Goal: Information Seeking & Learning: Learn about a topic

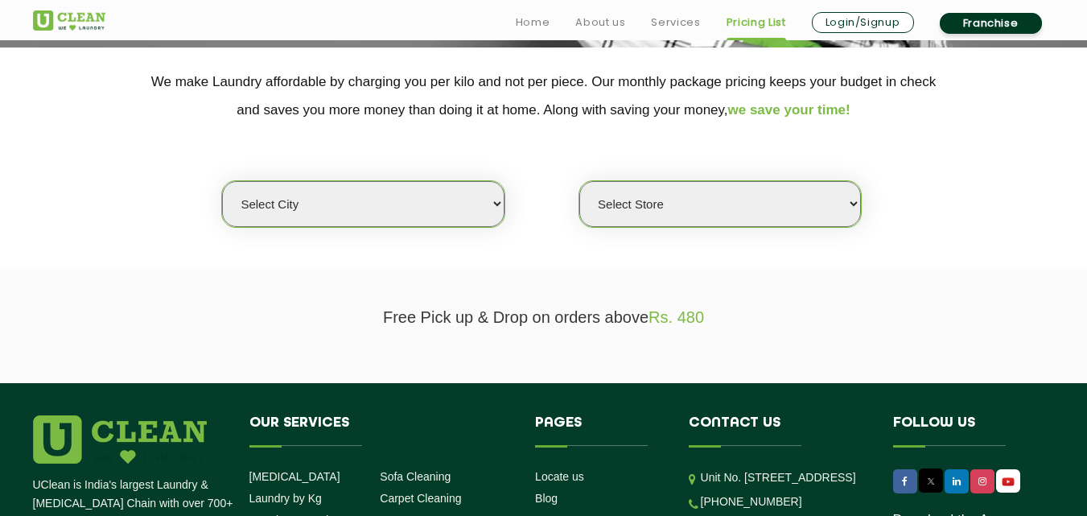
scroll to position [338, 0]
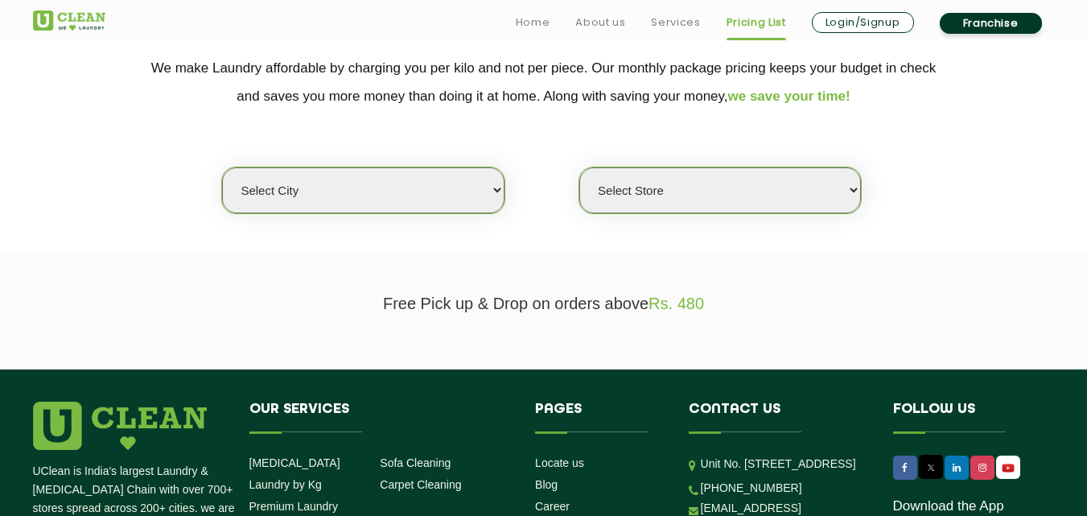
click at [371, 191] on select "Select city [GEOGRAPHIC_DATA] [GEOGRAPHIC_DATA] [GEOGRAPHIC_DATA] [GEOGRAPHIC_D…" at bounding box center [363, 190] width 282 height 46
click at [312, 209] on select "Select city [GEOGRAPHIC_DATA] [GEOGRAPHIC_DATA] [GEOGRAPHIC_DATA] [GEOGRAPHIC_D…" at bounding box center [363, 190] width 282 height 46
click at [308, 199] on select "Select city [GEOGRAPHIC_DATA] [GEOGRAPHIC_DATA] [GEOGRAPHIC_DATA] [GEOGRAPHIC_D…" at bounding box center [363, 190] width 282 height 46
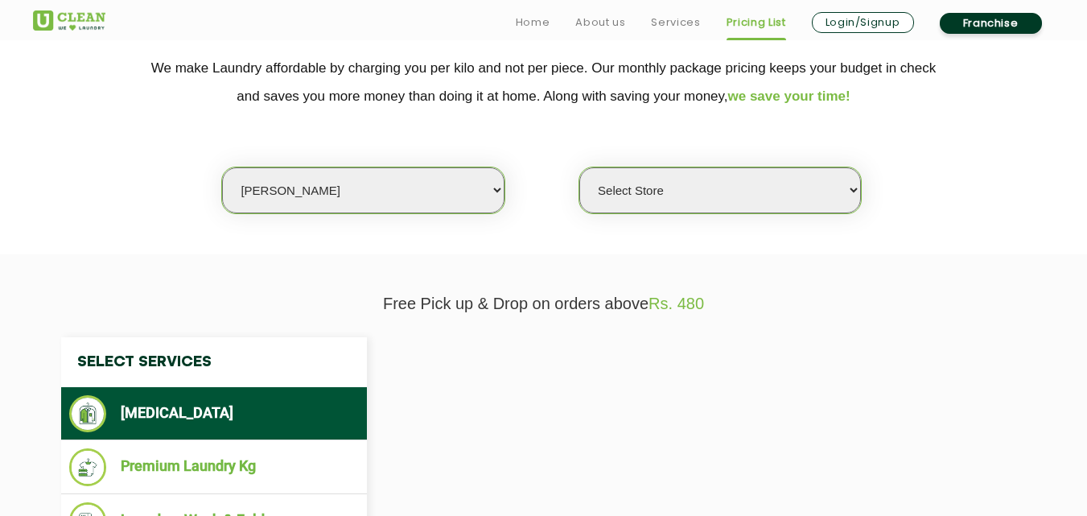
click at [357, 201] on select "Select city [GEOGRAPHIC_DATA] [GEOGRAPHIC_DATA] [GEOGRAPHIC_DATA] [GEOGRAPHIC_D…" at bounding box center [363, 190] width 282 height 46
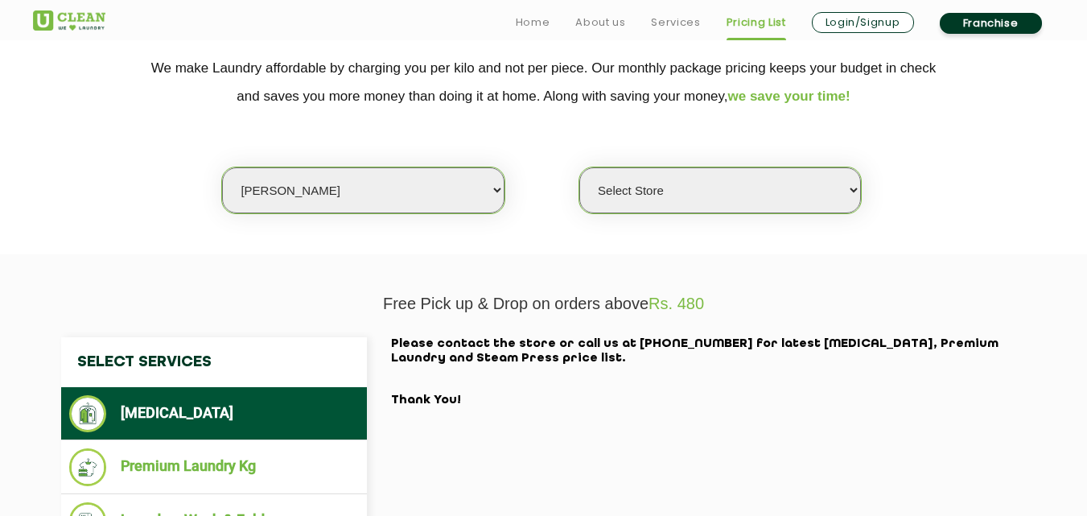
click at [357, 201] on select "Select city [GEOGRAPHIC_DATA] [GEOGRAPHIC_DATA] [GEOGRAPHIC_DATA] [GEOGRAPHIC_D…" at bounding box center [363, 190] width 282 height 46
select select "6"
click at [222, 167] on select "Select city [GEOGRAPHIC_DATA] [GEOGRAPHIC_DATA] [GEOGRAPHIC_DATA] [GEOGRAPHIC_D…" at bounding box center [363, 190] width 282 height 46
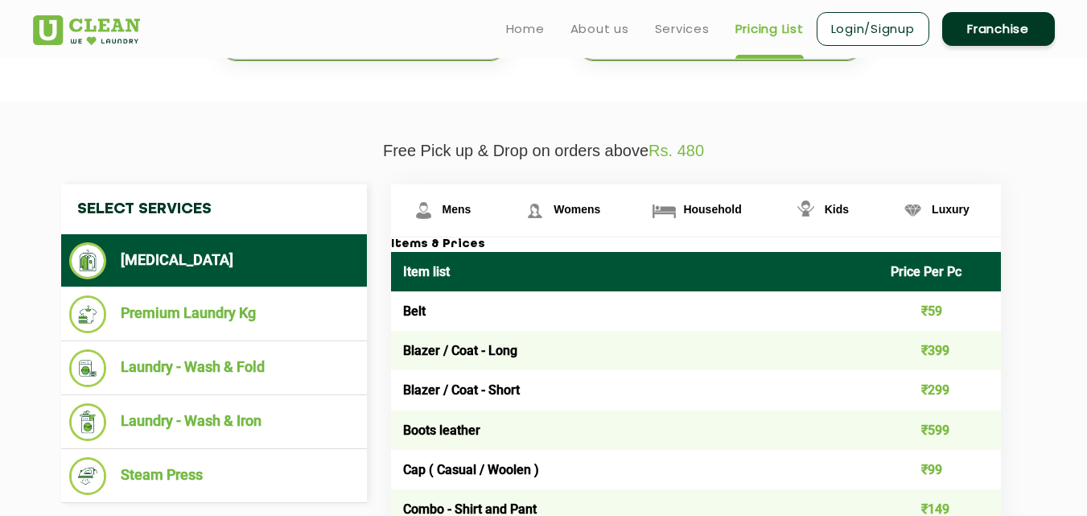
scroll to position [448, 0]
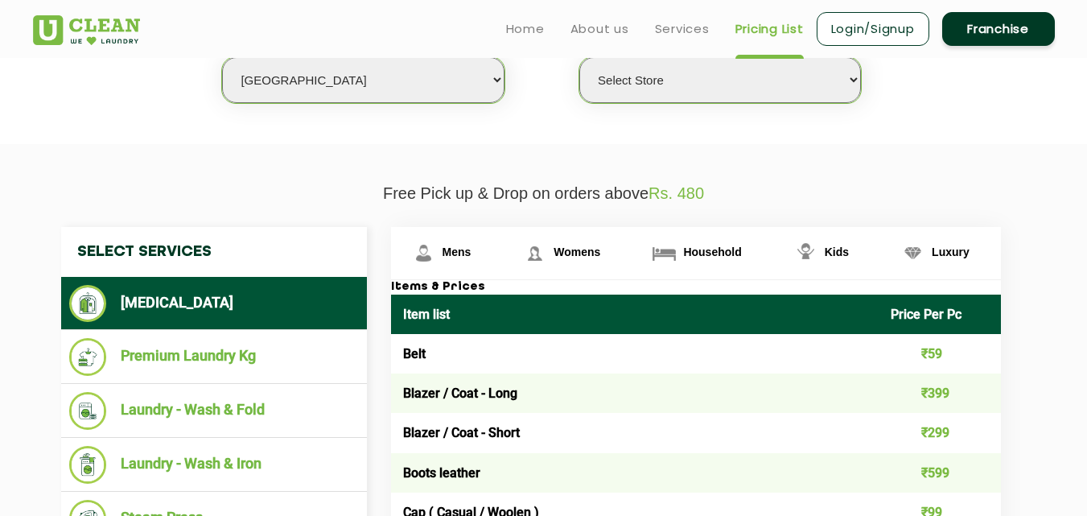
click at [644, 84] on select "Select Store [GEOGRAPHIC_DATA] [GEOGRAPHIC_DATA] UClean KR [GEOGRAPHIC_DATA] [G…" at bounding box center [720, 80] width 282 height 46
click at [579, 57] on select "Select Store [GEOGRAPHIC_DATA] [GEOGRAPHIC_DATA] UClean KR [GEOGRAPHIC_DATA] [G…" at bounding box center [720, 80] width 282 height 46
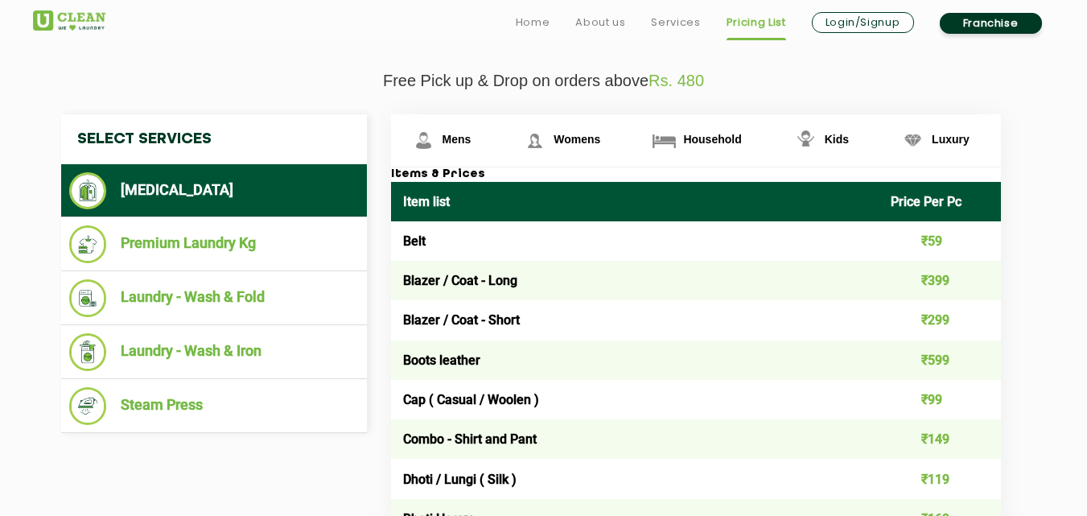
scroll to position [563, 0]
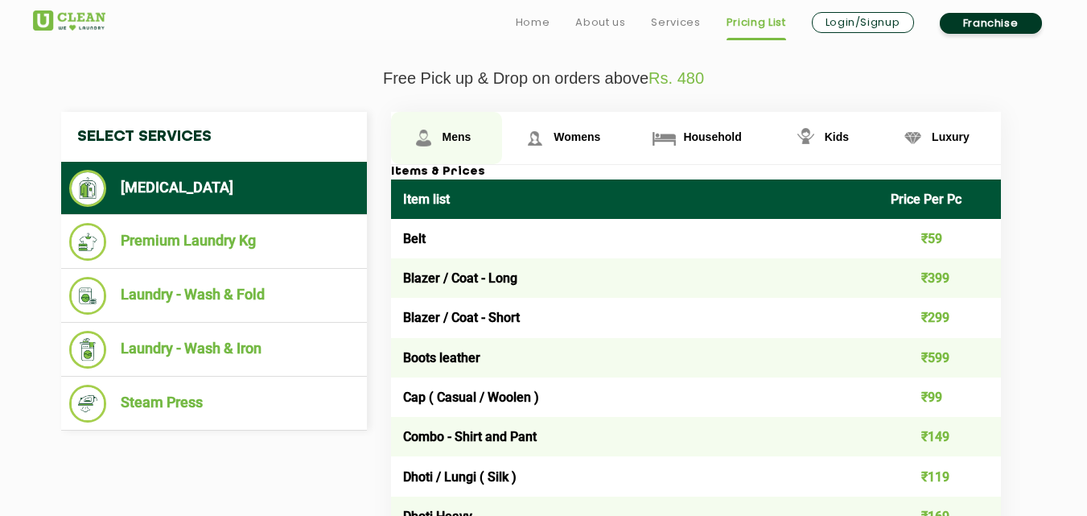
click at [454, 128] on link "Mens" at bounding box center [447, 138] width 112 height 52
click at [466, 125] on link "Mens" at bounding box center [447, 138] width 112 height 52
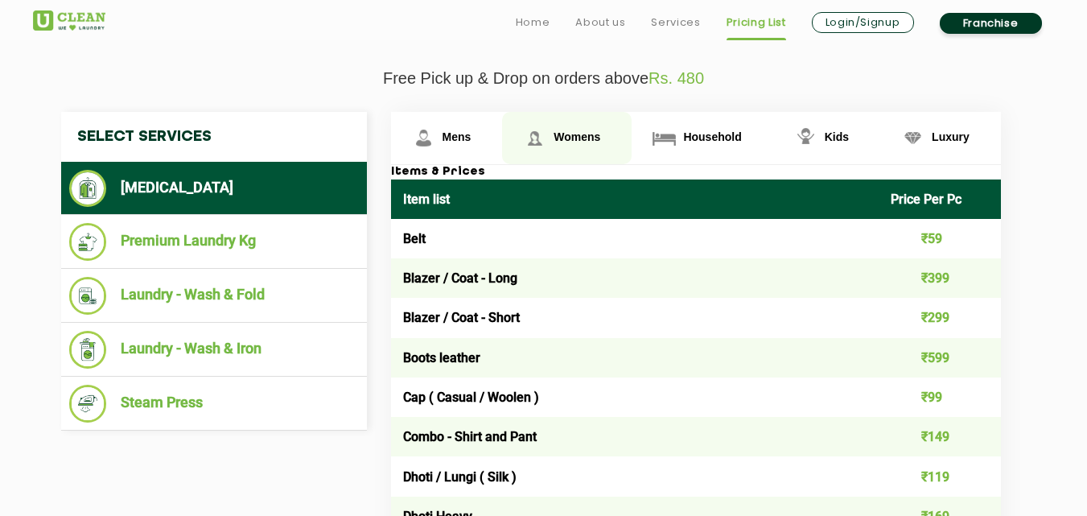
click at [549, 138] on link "Womens" at bounding box center [567, 138] width 130 height 52
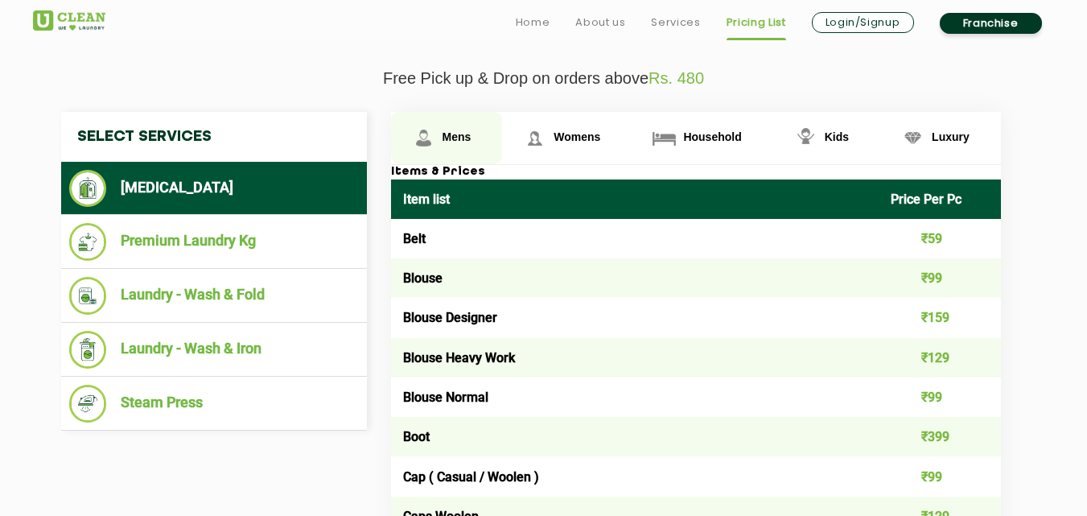
click at [471, 146] on link "Mens" at bounding box center [447, 138] width 112 height 52
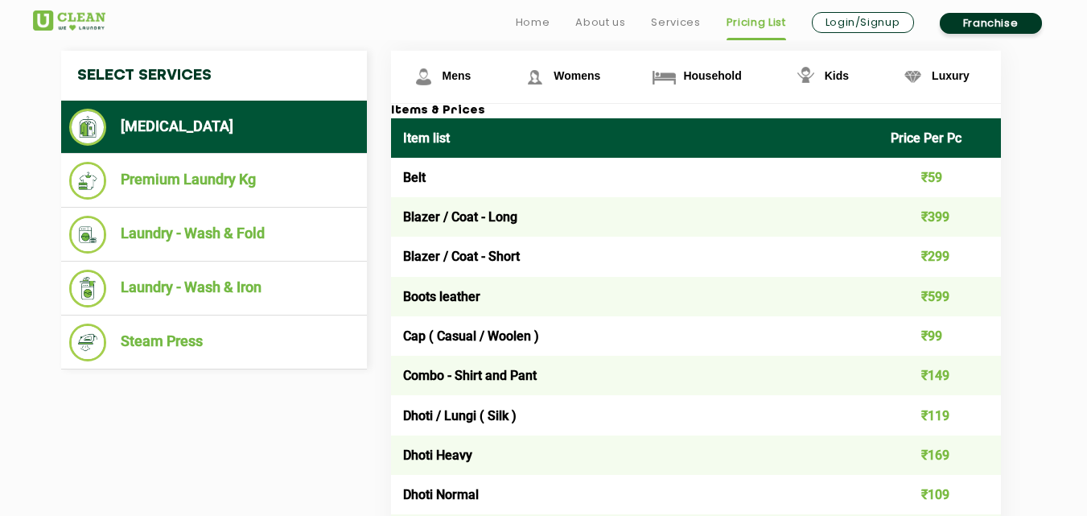
scroll to position [626, 0]
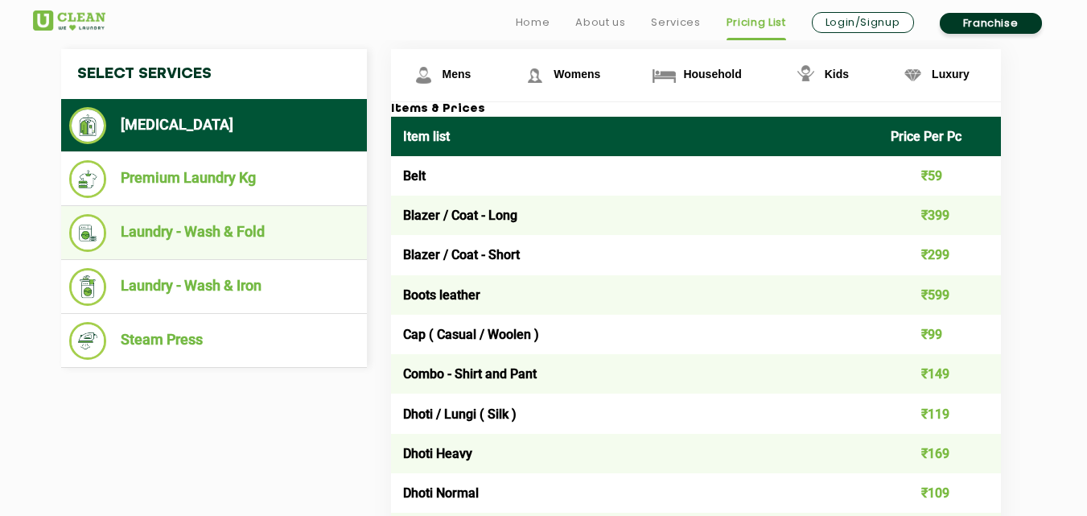
click at [145, 243] on li "Laundry - Wash & Fold" at bounding box center [214, 233] width 290 height 38
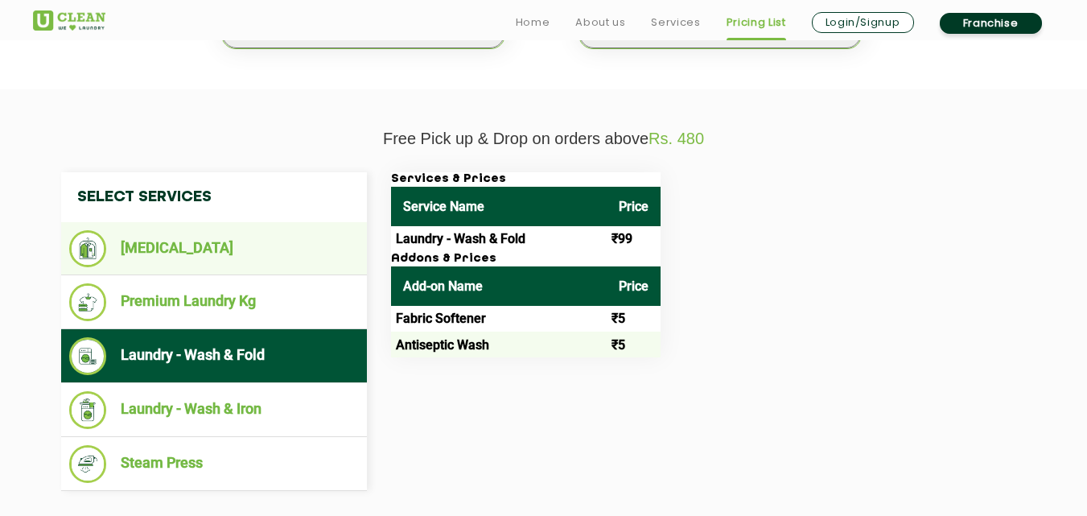
scroll to position [505, 0]
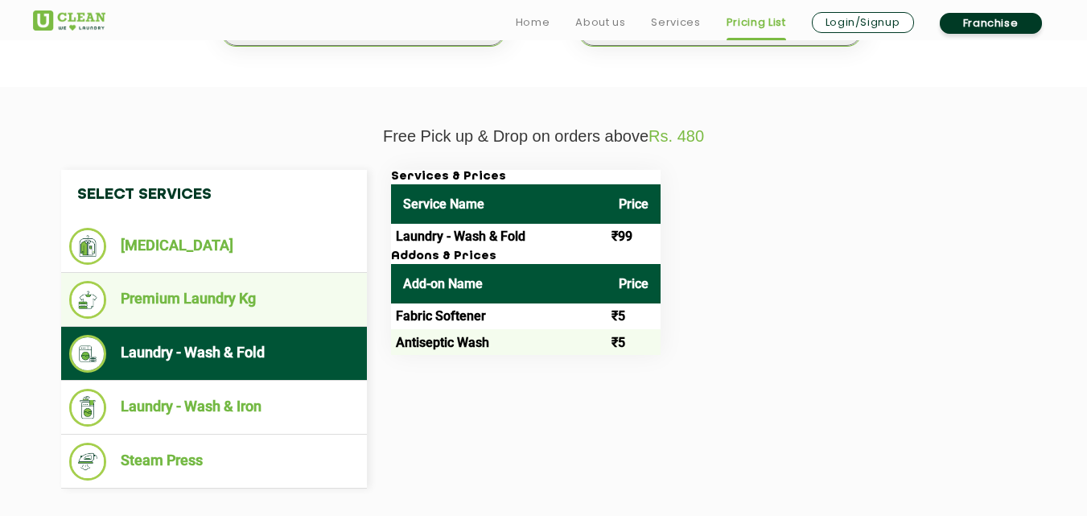
click at [189, 274] on ul "Premium Laundry Kg" at bounding box center [214, 300] width 306 height 54
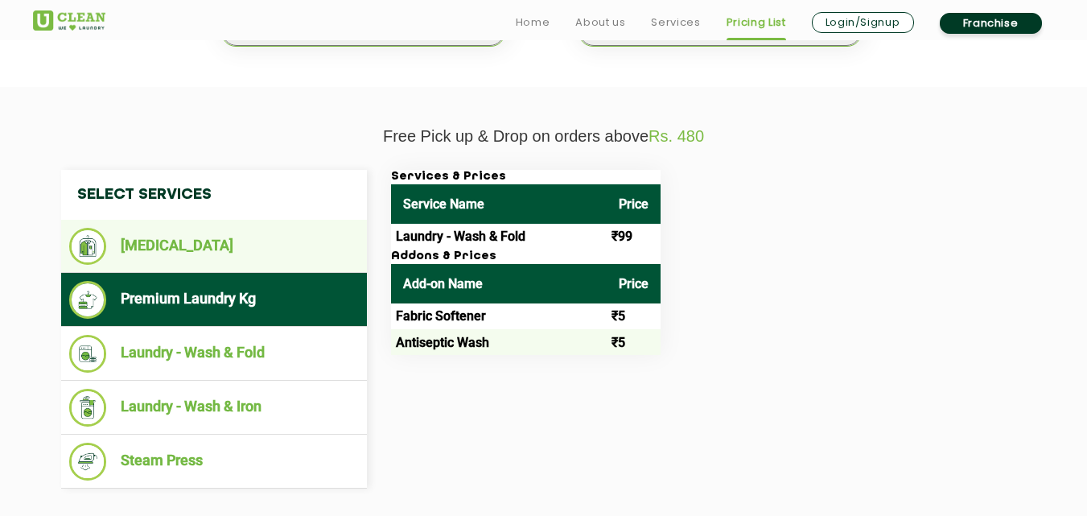
click at [167, 241] on li "[MEDICAL_DATA]" at bounding box center [214, 246] width 290 height 37
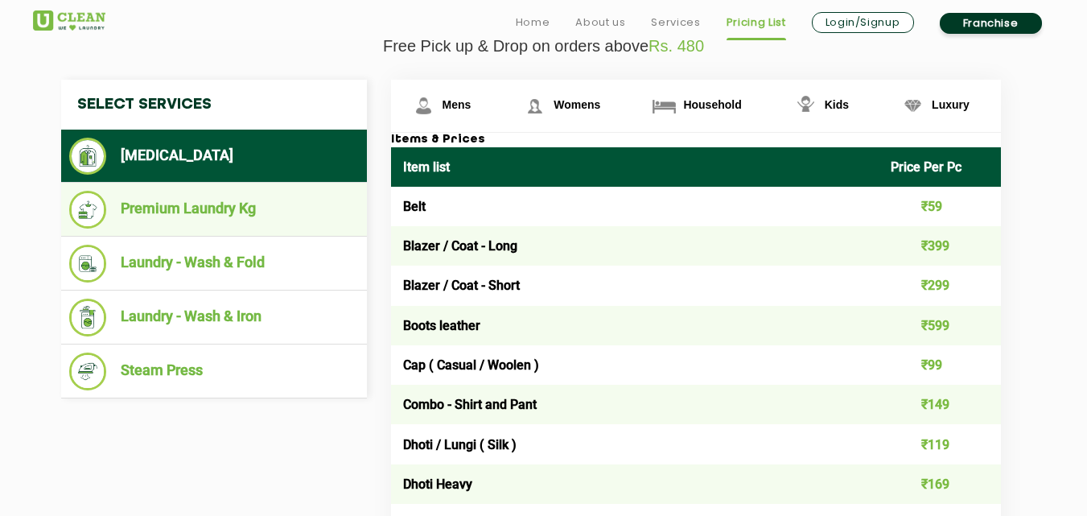
scroll to position [599, 0]
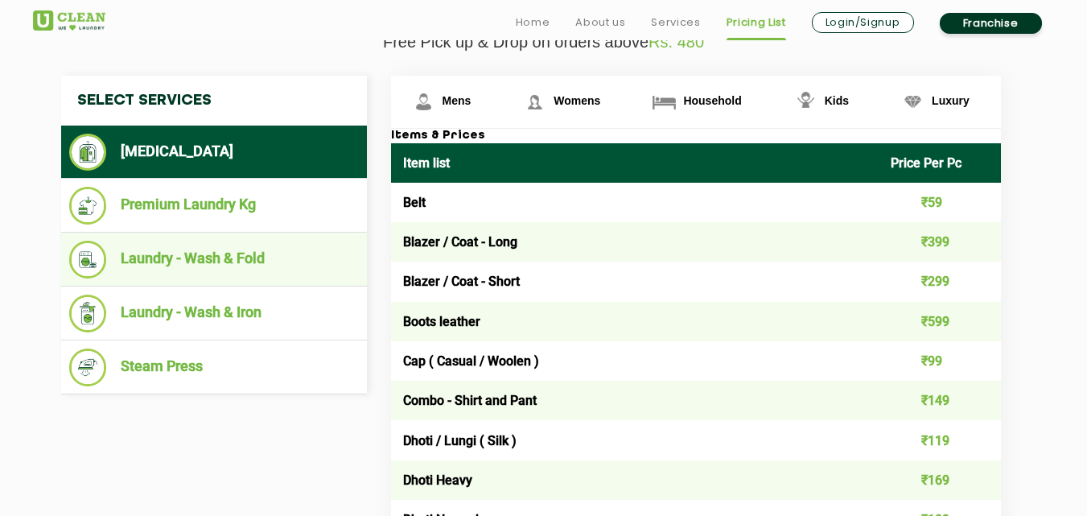
click at [255, 253] on li "Laundry - Wash & Fold" at bounding box center [214, 260] width 290 height 38
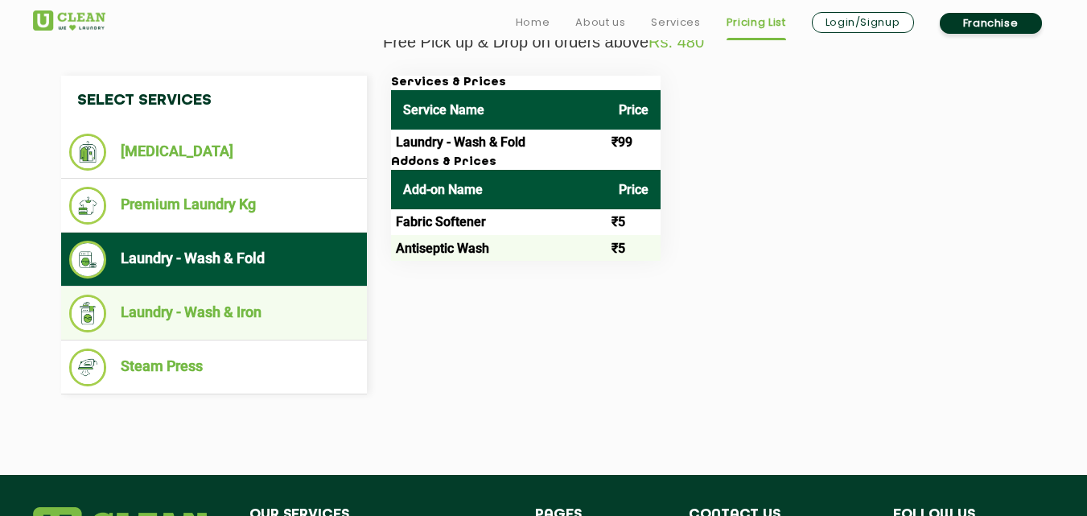
click at [228, 310] on li "Laundry - Wash & Iron" at bounding box center [214, 313] width 290 height 38
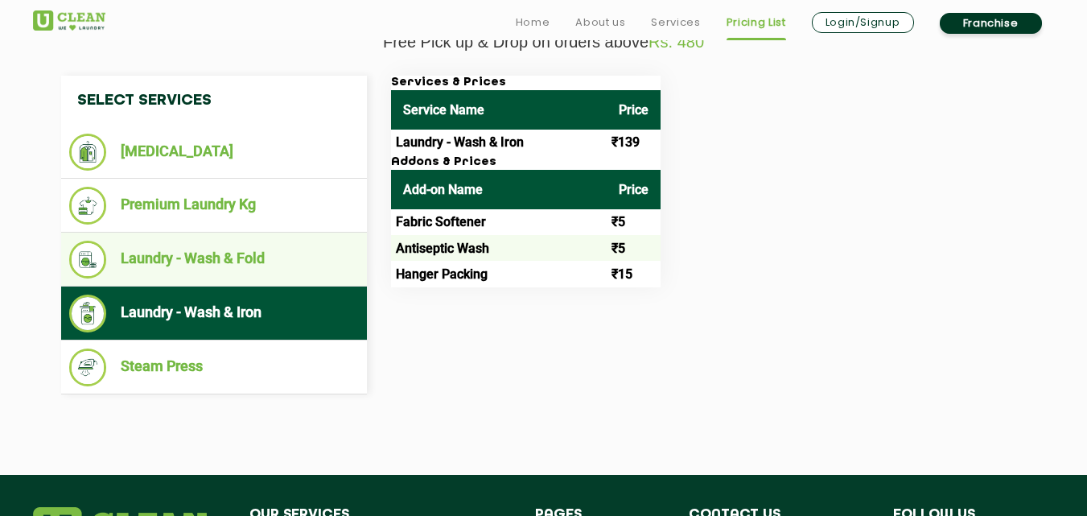
click at [228, 256] on li "Laundry - Wash & Fold" at bounding box center [214, 260] width 290 height 38
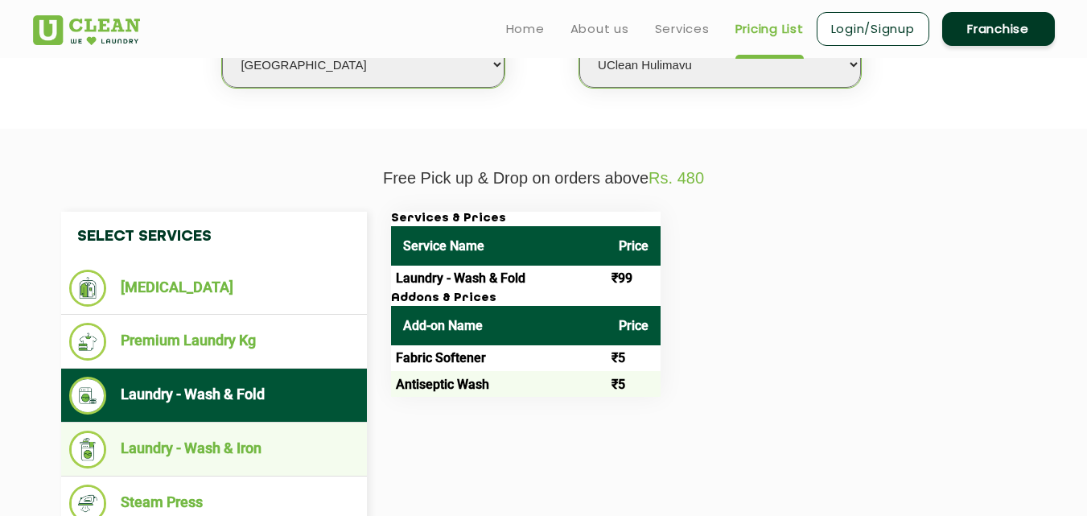
scroll to position [428, 0]
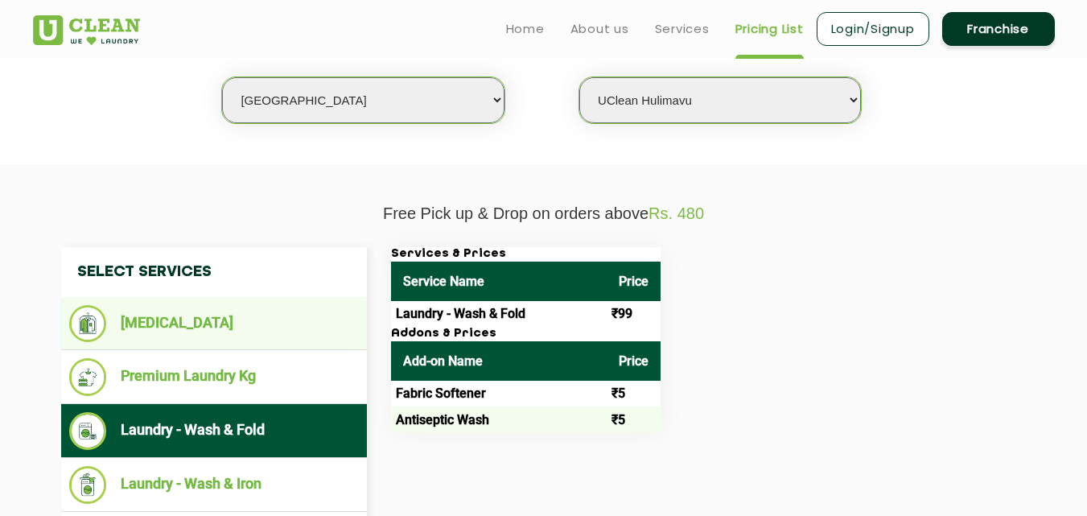
click at [193, 322] on li "[MEDICAL_DATA]" at bounding box center [214, 323] width 290 height 37
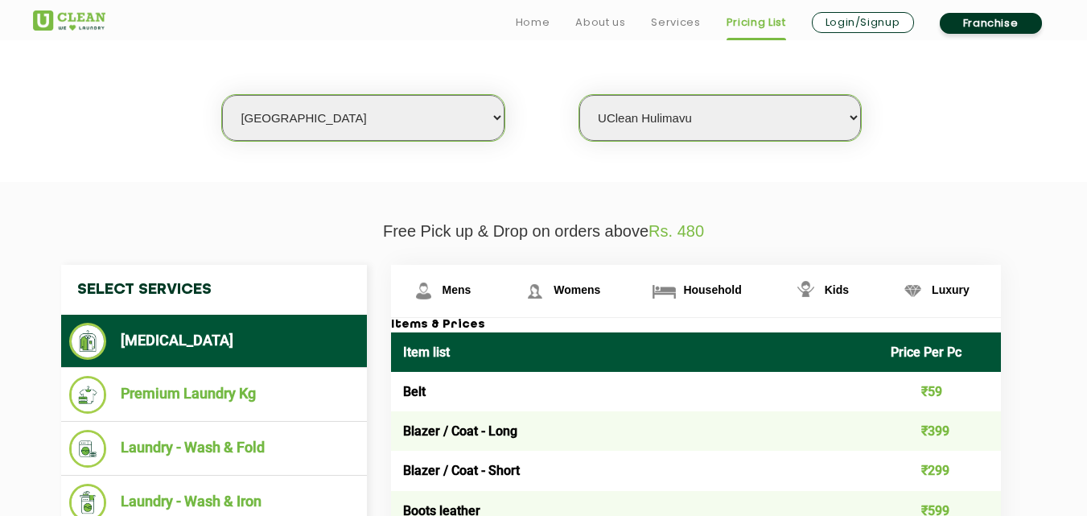
scroll to position [418, 0]
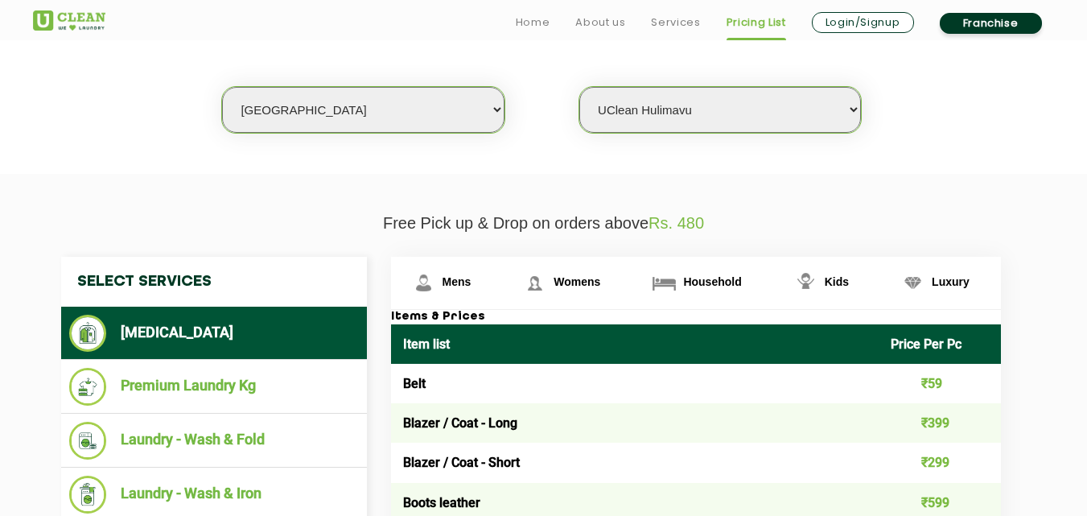
click at [673, 117] on select "Select Store [GEOGRAPHIC_DATA] [GEOGRAPHIC_DATA] UClean KR [GEOGRAPHIC_DATA] [G…" at bounding box center [720, 110] width 282 height 46
select select "397"
click at [579, 87] on select "Select Store [GEOGRAPHIC_DATA] [GEOGRAPHIC_DATA] UClean KR [GEOGRAPHIC_DATA] [G…" at bounding box center [720, 110] width 282 height 46
click at [699, 114] on select "Select Store [GEOGRAPHIC_DATA] [GEOGRAPHIC_DATA] UClean KR [GEOGRAPHIC_DATA] [G…" at bounding box center [720, 110] width 282 height 46
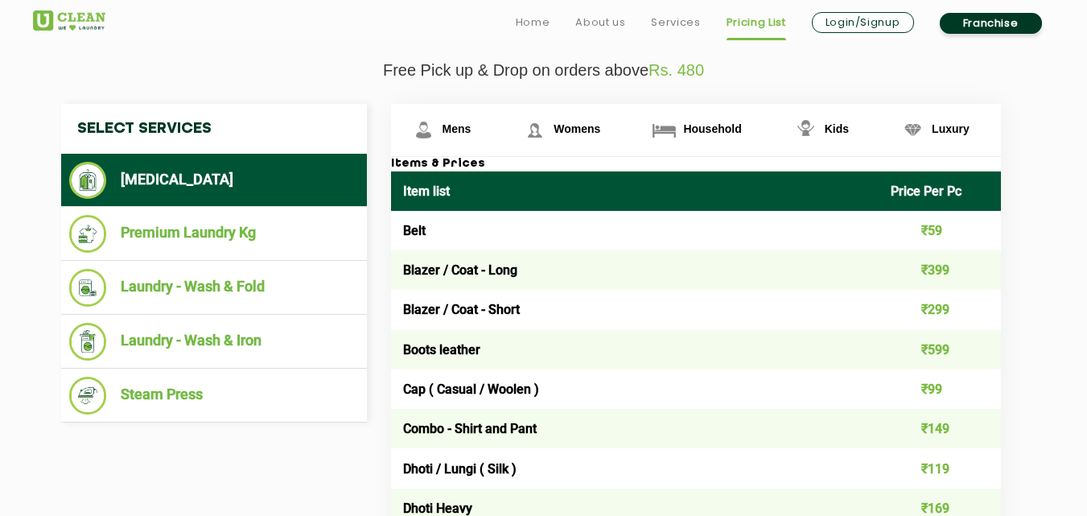
scroll to position [573, 0]
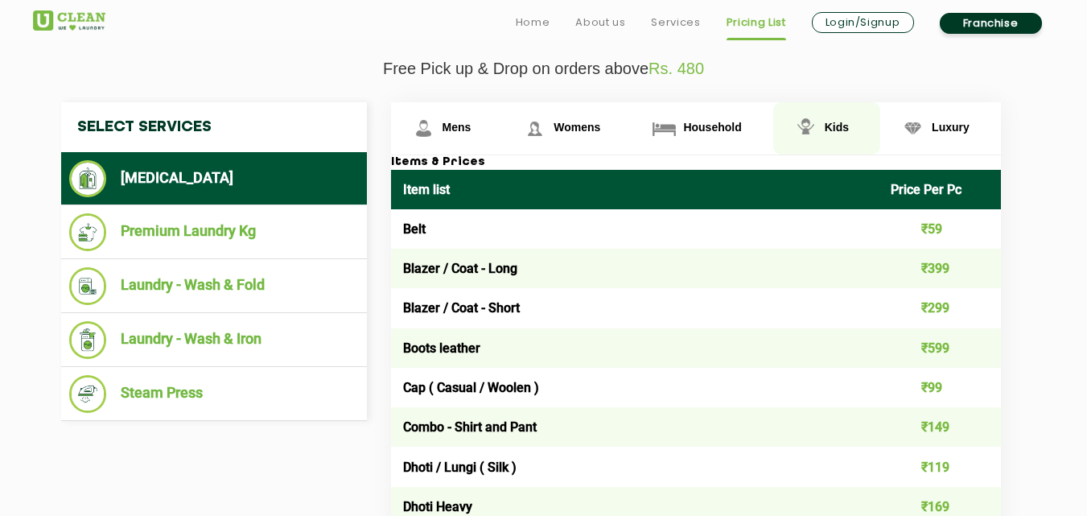
click at [866, 134] on link "Kids" at bounding box center [826, 128] width 107 height 52
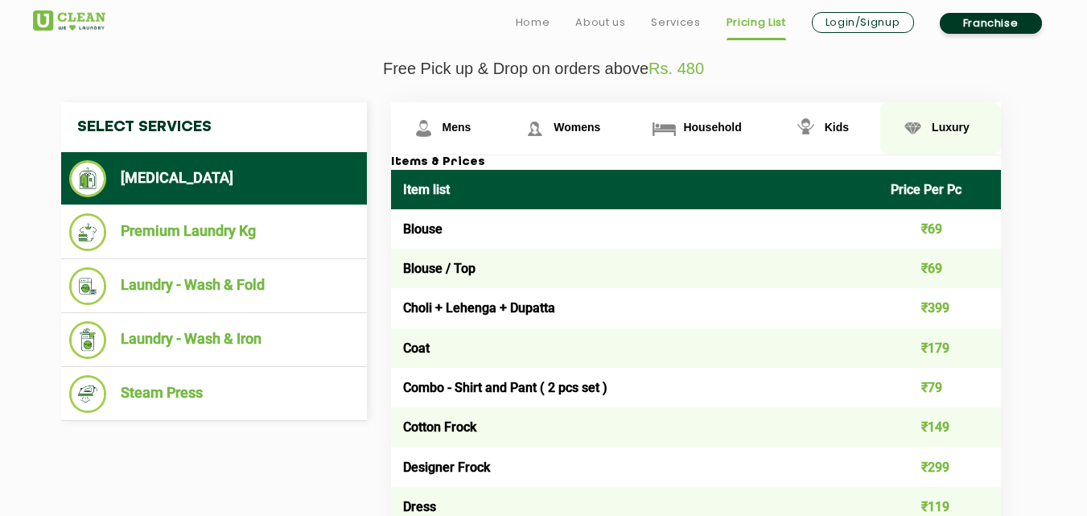
click at [905, 134] on img at bounding box center [913, 128] width 28 height 28
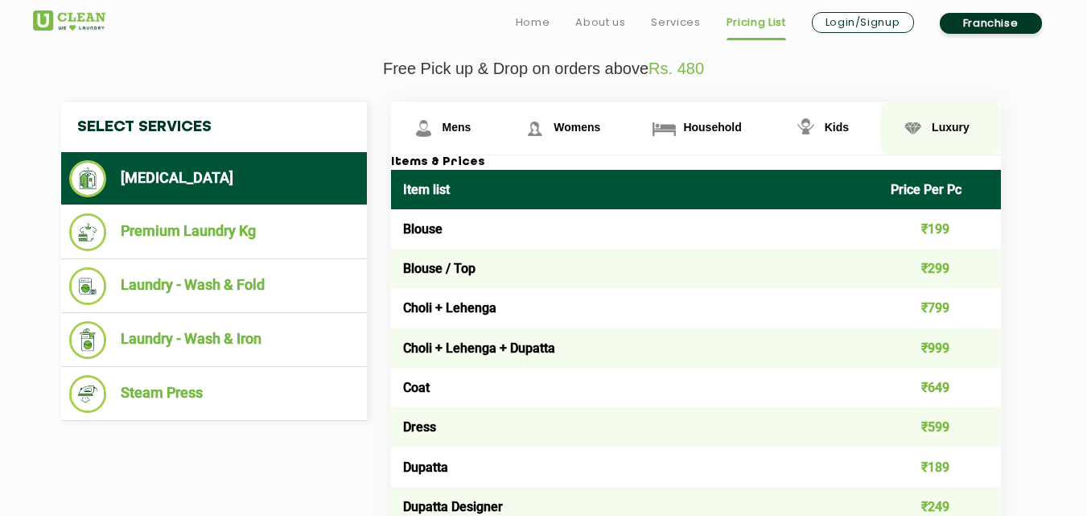
click at [928, 132] on link "Luxury" at bounding box center [940, 128] width 121 height 52
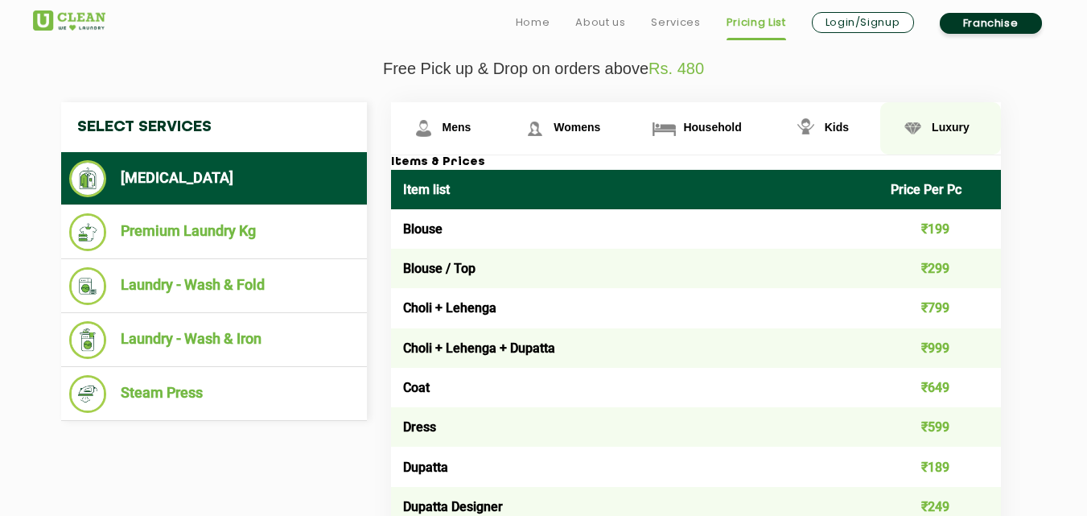
click at [928, 132] on link "Luxury" at bounding box center [940, 128] width 121 height 52
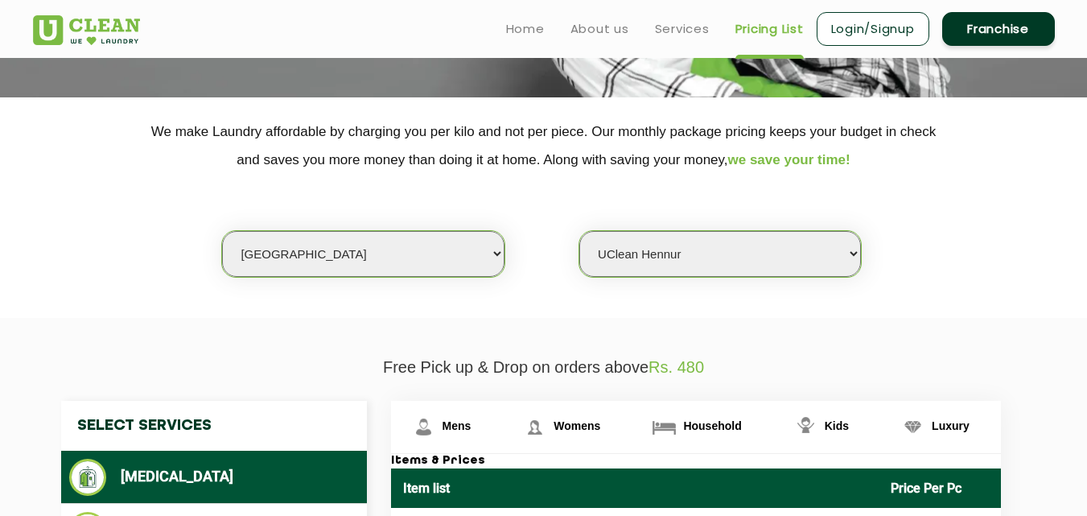
scroll to position [0, 0]
